Goal: Navigation & Orientation: Find specific page/section

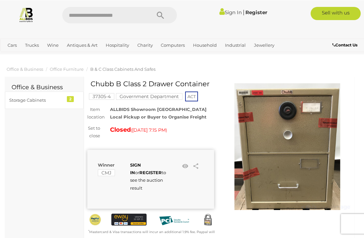
click at [76, 15] on input "text" at bounding box center [103, 15] width 82 height 16
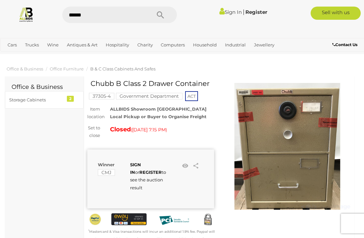
type input "*******"
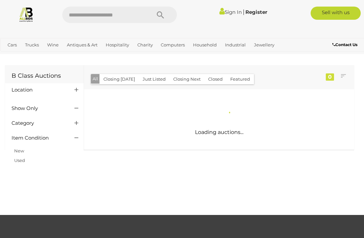
scroll to position [1, 0]
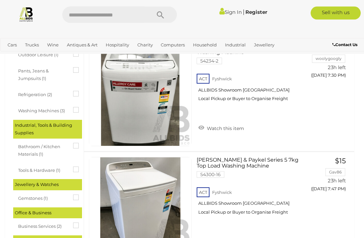
scroll to position [752, 0]
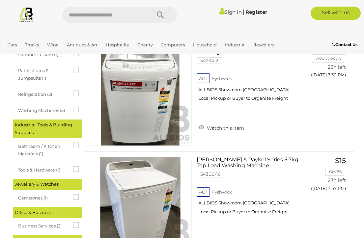
click at [80, 18] on input "text" at bounding box center [103, 15] width 82 height 16
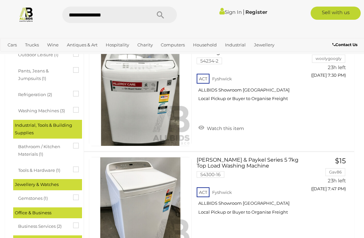
type input "**********"
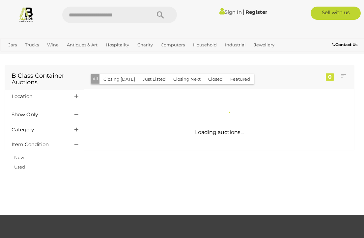
scroll to position [1, 0]
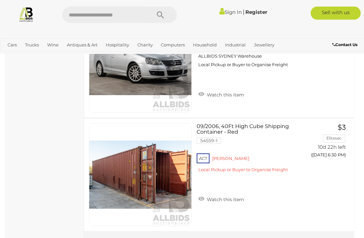
scroll to position [5571, 0]
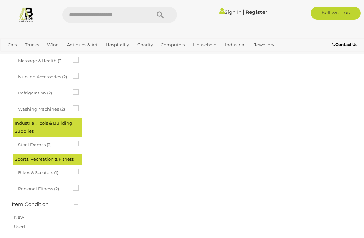
scroll to position [0, 0]
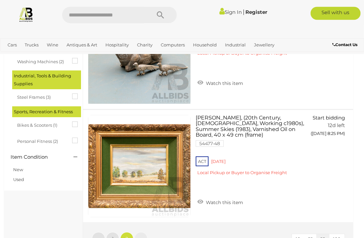
scroll to position [556, 1]
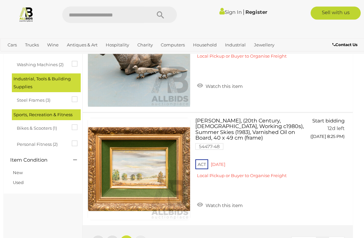
click at [73, 14] on input "text" at bounding box center [103, 15] width 82 height 16
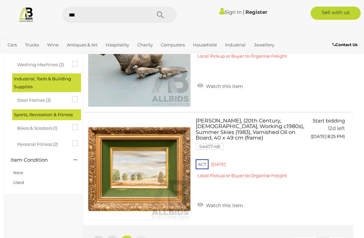
type input "****"
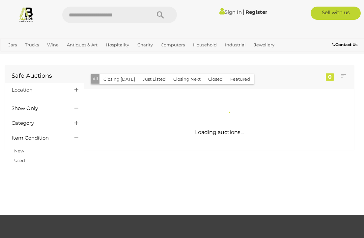
scroll to position [1, 0]
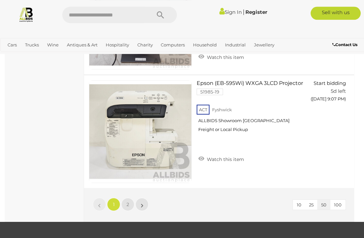
scroll to position [5636, 0]
click at [128, 202] on span "2" at bounding box center [128, 205] width 3 height 6
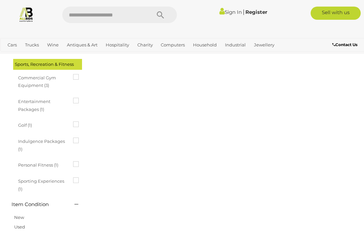
scroll to position [0, 0]
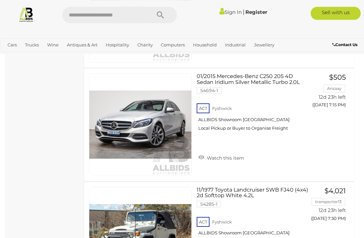
scroll to position [2759, 0]
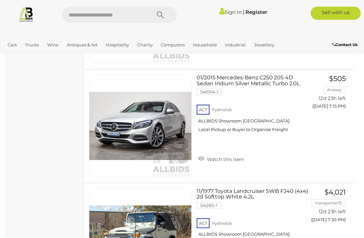
click at [0, 0] on link "Shipping Containers & Portable Buildings" at bounding box center [0, 0] width 0 height 0
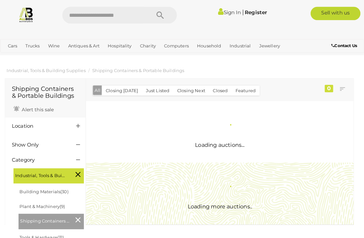
scroll to position [1, 0]
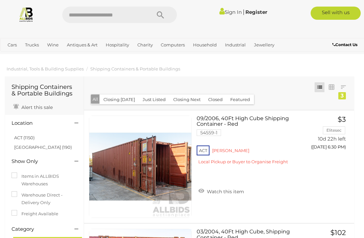
click at [0, 0] on link "Tools & Hardware" at bounding box center [0, 0] width 0 height 0
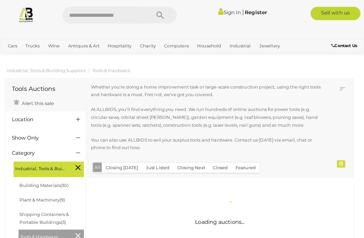
scroll to position [1, 0]
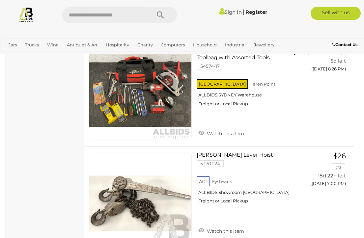
scroll to position [3449, 0]
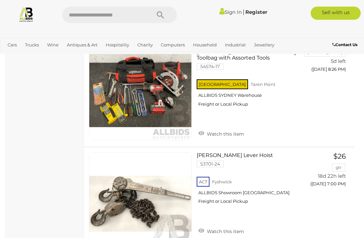
click at [0, 0] on link "Garage Sale & Storage Unit Contents" at bounding box center [0, 0] width 0 height 0
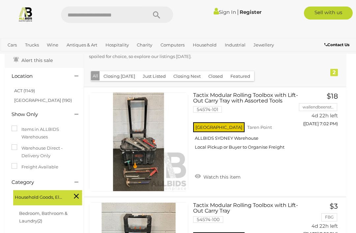
scroll to position [47, 0]
click at [0, 0] on link "Militaria" at bounding box center [0, 0] width 0 height 0
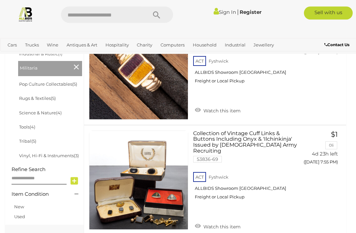
scroll to position [387, 0]
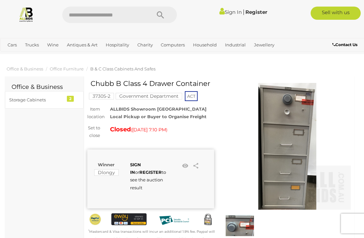
click at [18, 99] on div "Storage Cabinets" at bounding box center [36, 100] width 54 height 8
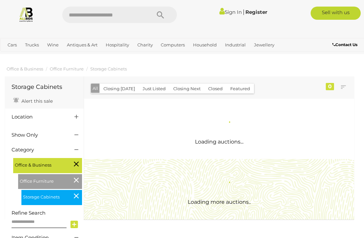
scroll to position [1, 0]
